Goal: Task Accomplishment & Management: Complete application form

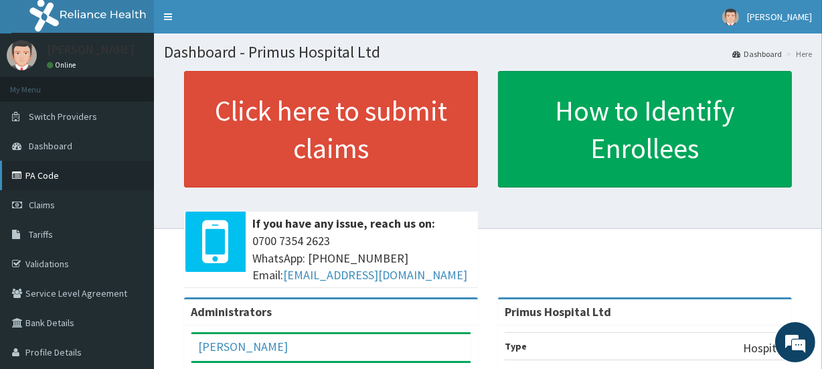
click at [44, 173] on link "PA Code" at bounding box center [77, 175] width 154 height 29
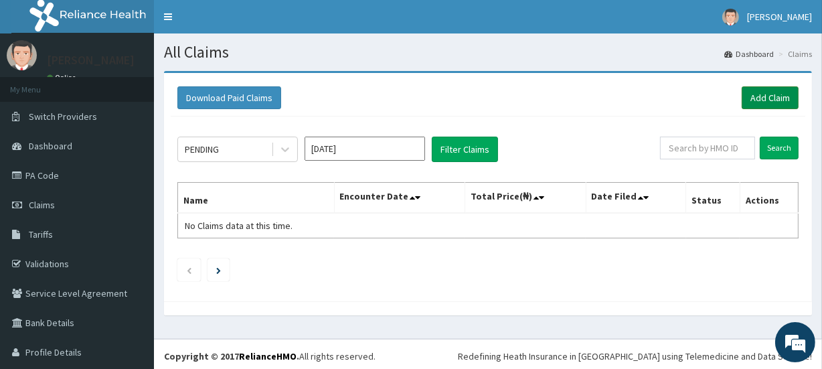
click at [757, 96] on link "Add Claim" at bounding box center [770, 97] width 57 height 23
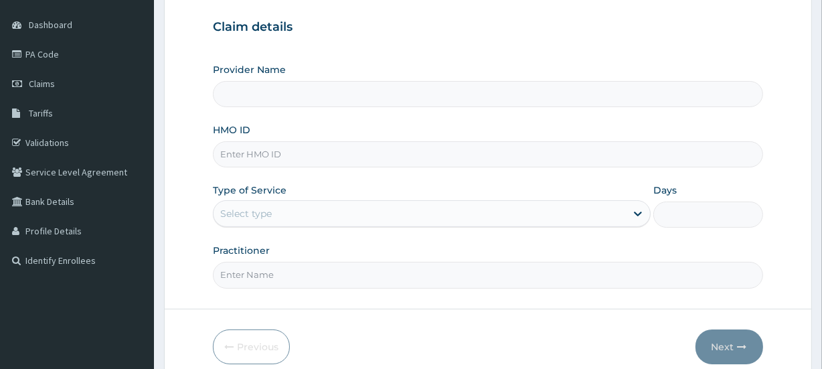
drag, startPoint x: 321, startPoint y: 157, endPoint x: 320, endPoint y: 167, distance: 9.4
click at [321, 157] on input "HMO ID" at bounding box center [488, 154] width 550 height 26
type input "FDC/10053/C"
click at [315, 206] on div "Select type" at bounding box center [420, 213] width 413 height 21
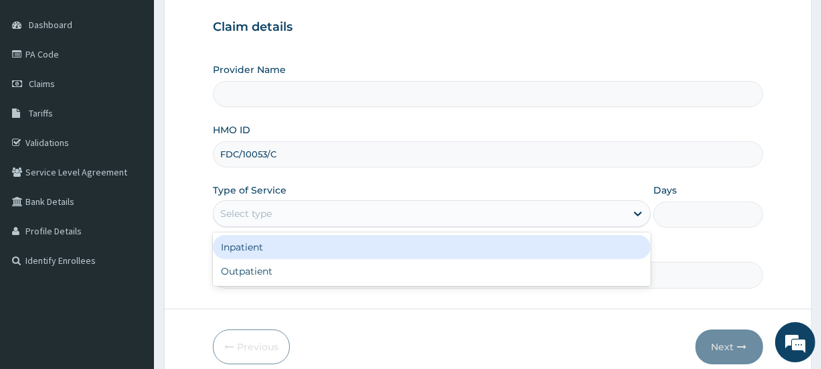
type input "Primus Hospital Ltd"
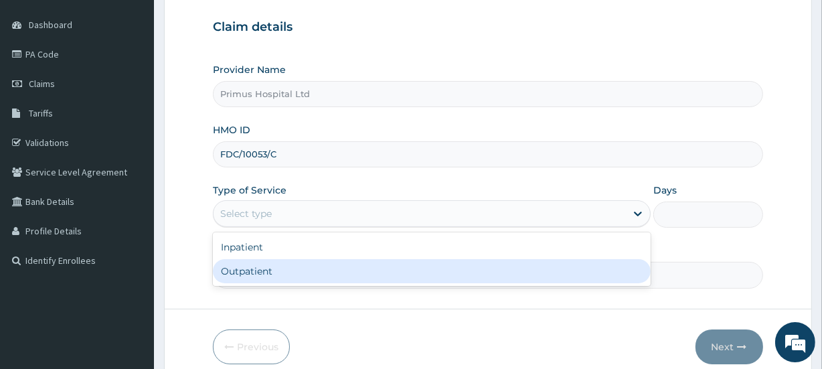
click at [301, 265] on div "Outpatient" at bounding box center [432, 271] width 438 height 24
type input "1"
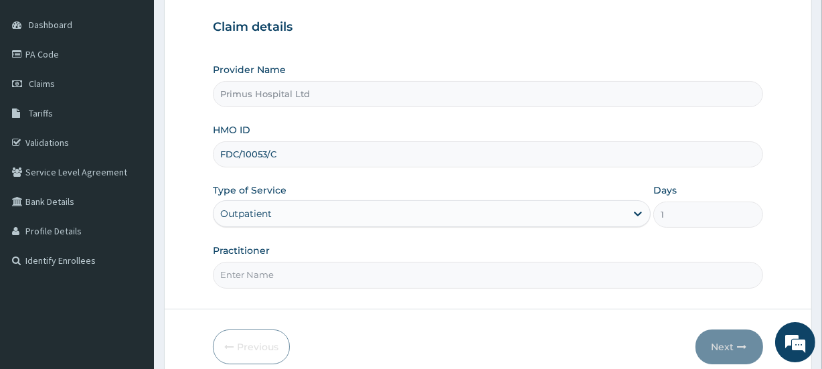
click at [301, 265] on input "Practitioner" at bounding box center [488, 275] width 550 height 26
type input "DR S O ALIU"
click at [725, 340] on button "Next" at bounding box center [730, 347] width 68 height 35
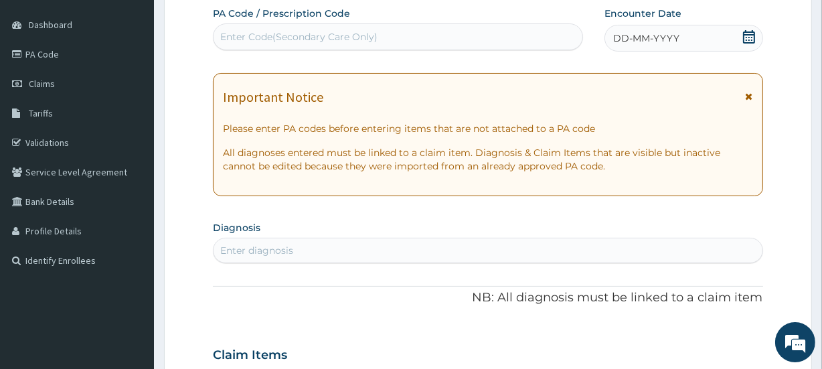
click at [405, 42] on div "Enter Code(Secondary Care Only)" at bounding box center [398, 36] width 368 height 21
type input "M"
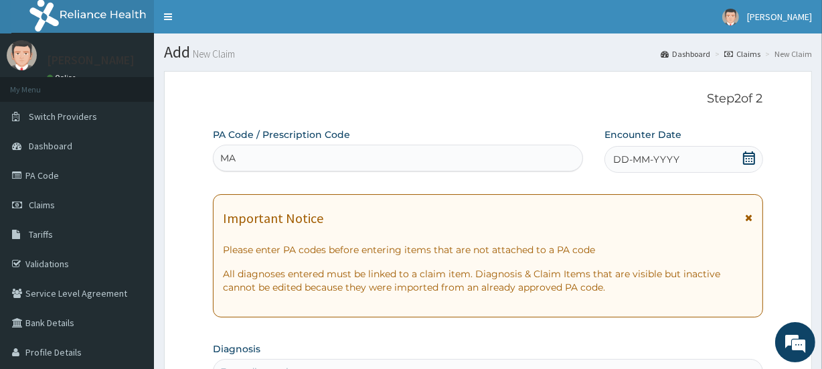
type input "M"
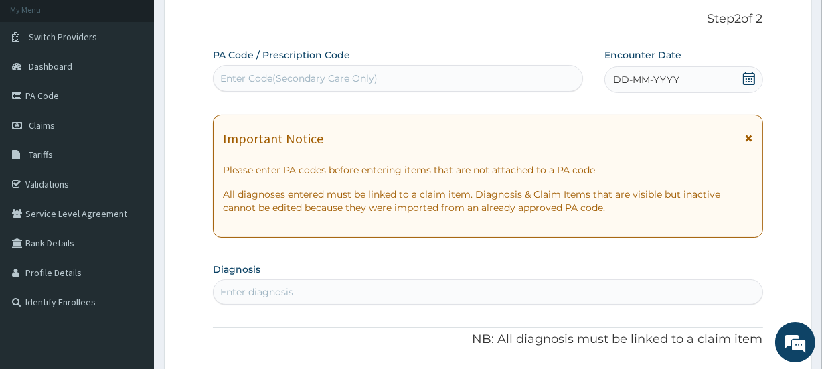
scroll to position [182, 0]
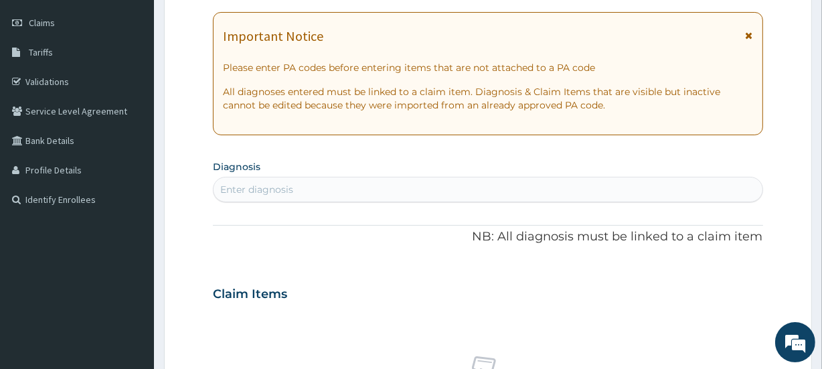
click at [317, 184] on div "Enter diagnosis" at bounding box center [488, 189] width 549 height 21
click at [321, 182] on div "M M" at bounding box center [488, 189] width 549 height 21
type input "MALAR"
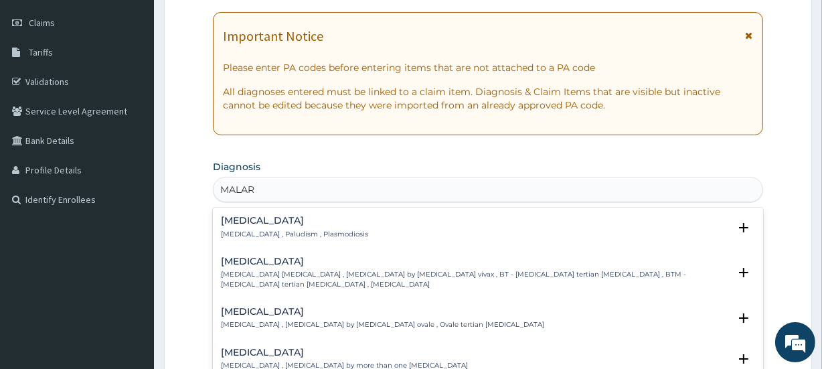
click at [272, 230] on p "Malaria , Paludism , Plasmodiosis" at bounding box center [294, 234] width 147 height 9
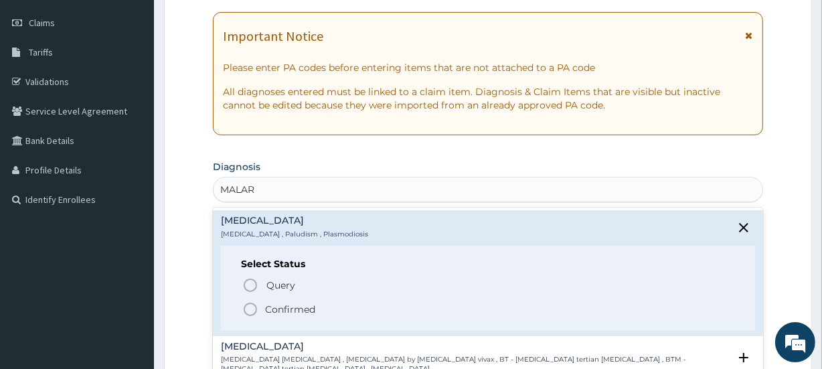
click at [247, 303] on circle "status option filled" at bounding box center [250, 309] width 12 height 12
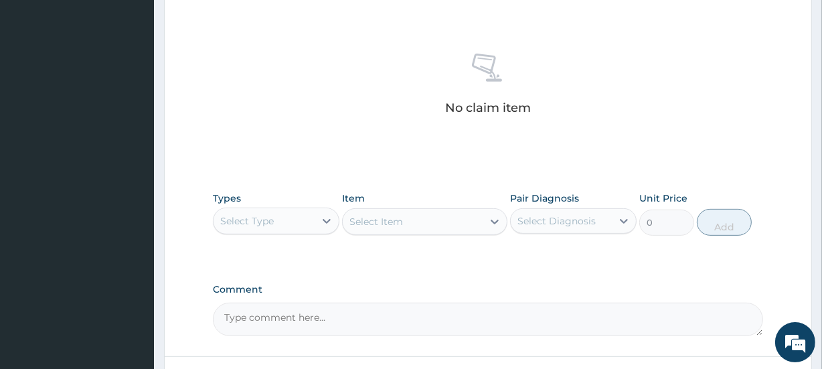
scroll to position [548, 0]
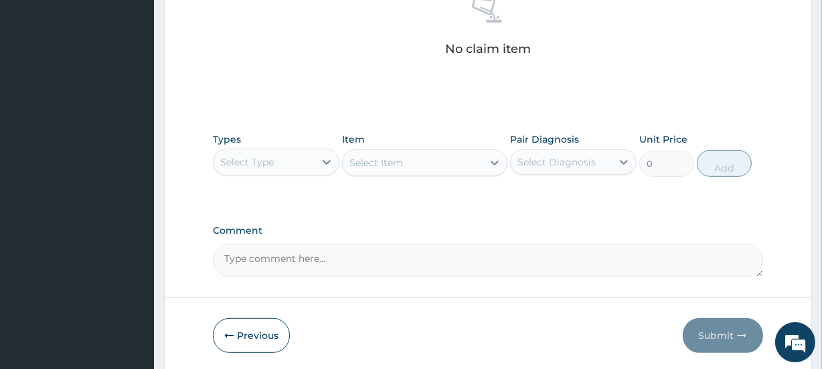
click at [285, 162] on div "Select Type" at bounding box center [264, 161] width 101 height 21
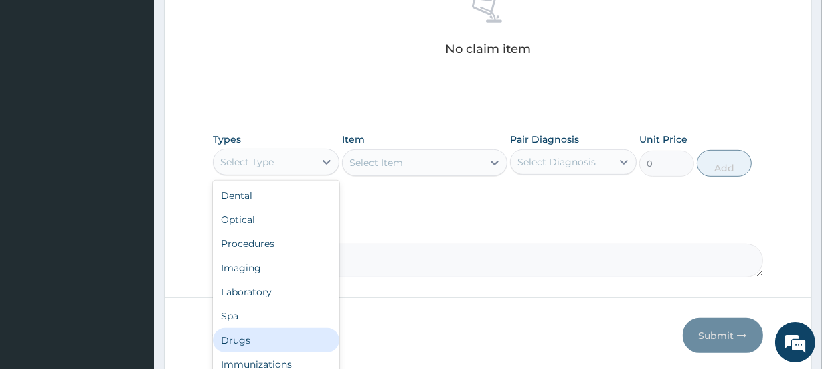
click at [257, 334] on div "Drugs" at bounding box center [276, 340] width 127 height 24
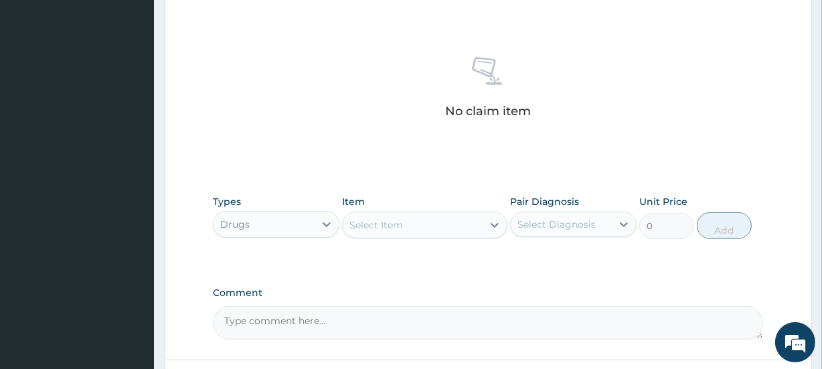
scroll to position [487, 0]
drag, startPoint x: 396, startPoint y: 226, endPoint x: 411, endPoint y: 207, distance: 24.3
click at [396, 226] on div "Select Item" at bounding box center [377, 223] width 54 height 13
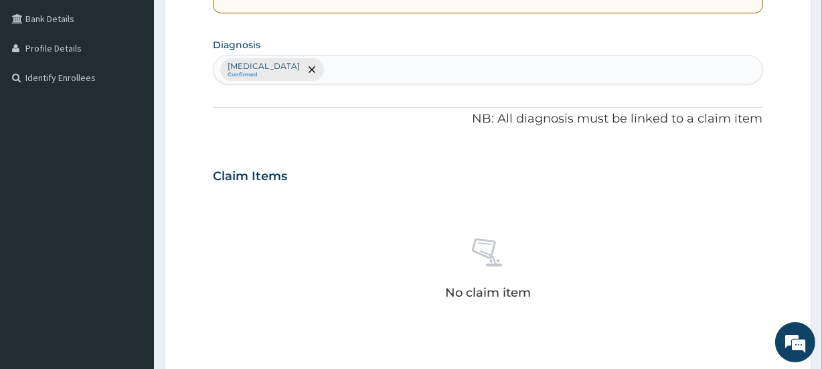
scroll to position [548, 0]
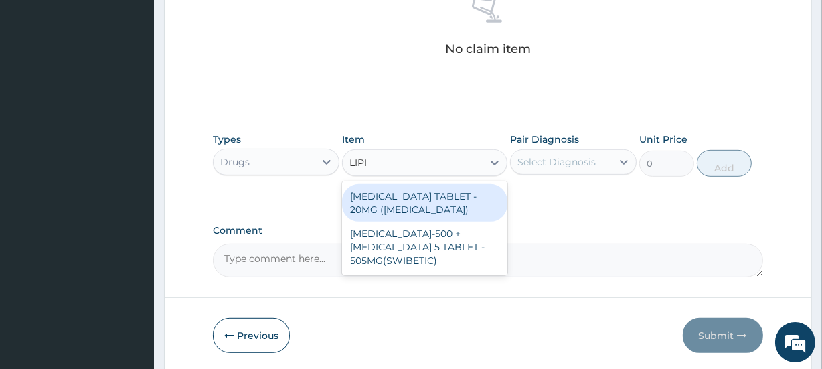
type input "LIPI"
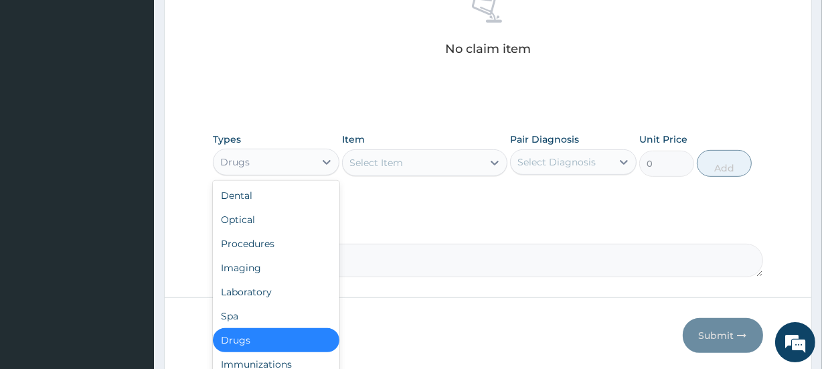
click at [300, 158] on div "Drugs" at bounding box center [264, 161] width 101 height 21
click at [289, 286] on div "Laboratory" at bounding box center [276, 292] width 127 height 24
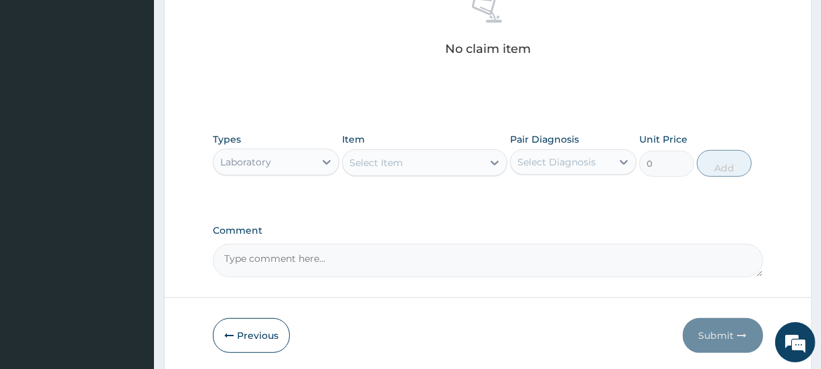
click at [455, 158] on div "Select Item" at bounding box center [412, 162] width 139 height 21
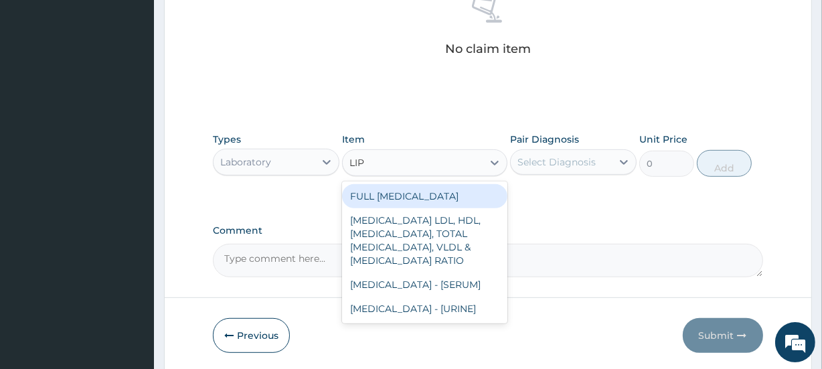
type input "LIPI"
click at [431, 188] on div "FULL LIPID PROFILE" at bounding box center [424, 196] width 165 height 24
type input "8125"
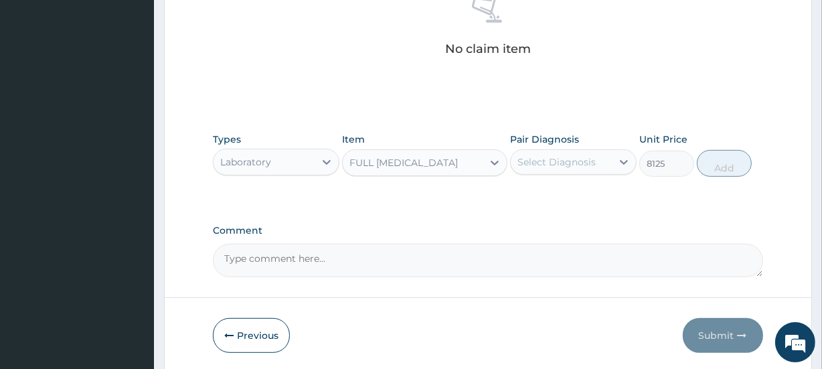
click at [446, 160] on div "FULL LIPID PROFILE" at bounding box center [404, 162] width 109 height 13
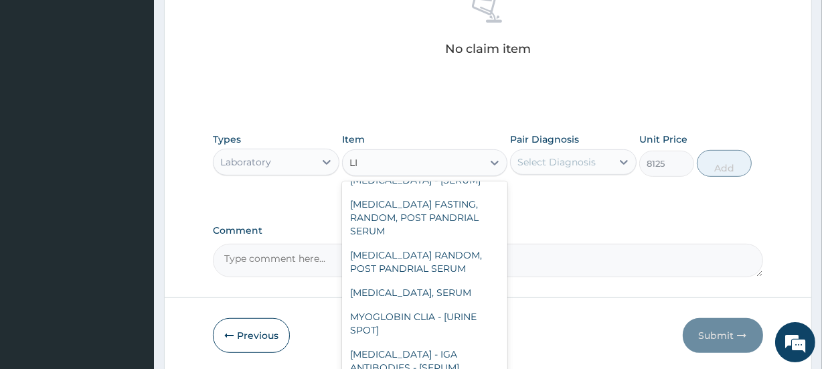
scroll to position [0, 0]
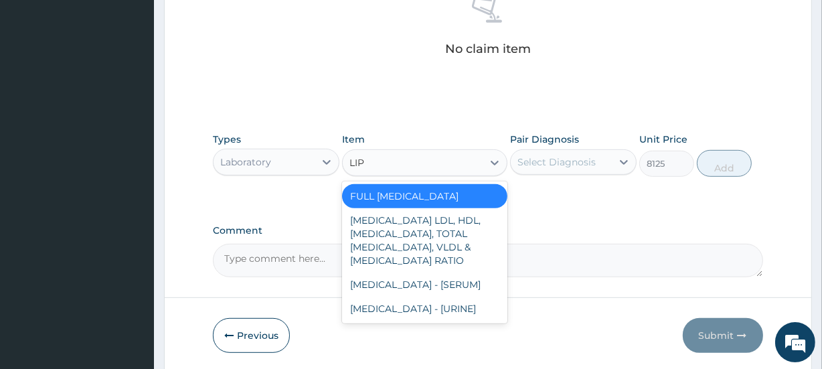
type input "LIPI"
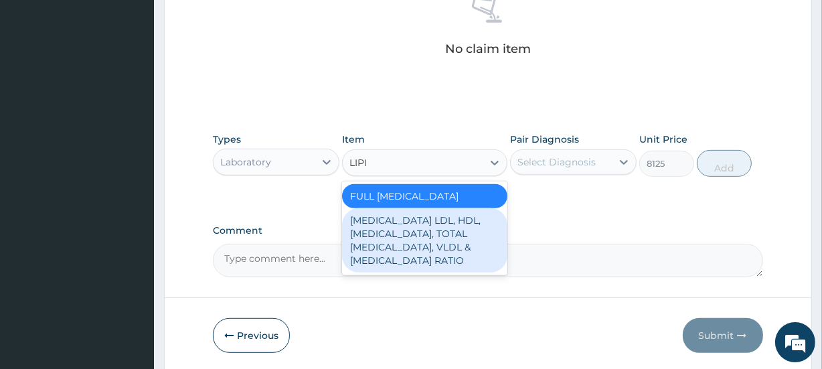
click at [423, 231] on div "LIPID PROFILE LDL, HDL, TRIGLYCERIDES, TOTAL CHOLESTEROL, VLDL & CHOLESTEROL:HD…" at bounding box center [424, 240] width 165 height 64
type input "11250"
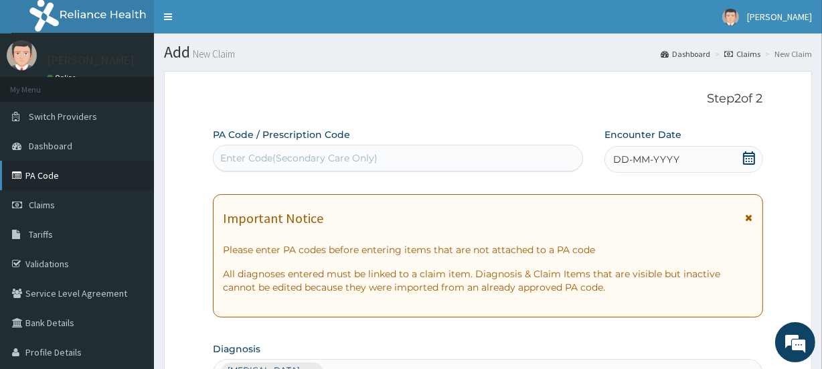
click at [35, 177] on link "PA Code" at bounding box center [77, 175] width 154 height 29
